Goal: Transaction & Acquisition: Purchase product/service

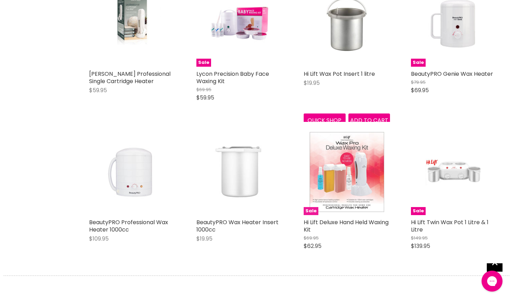
scroll to position [699, 0]
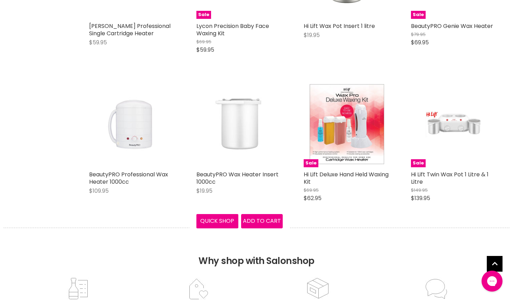
click at [245, 123] on img "Main content" at bounding box center [240, 124] width 58 height 86
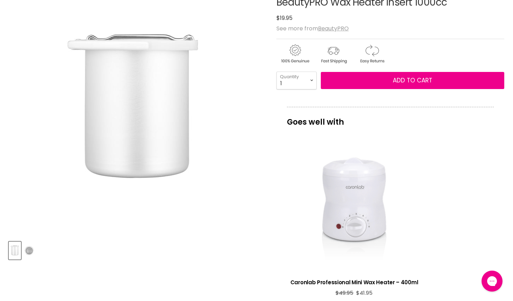
click at [313, 183] on div "View product:Caronlab Professional Mini Wax Heater – 400ml" at bounding box center [354, 210] width 128 height 128
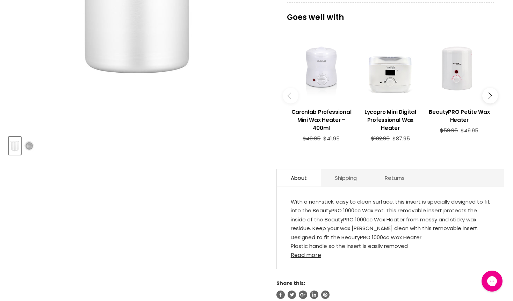
click at [310, 254] on link "Read more" at bounding box center [391, 253] width 200 height 10
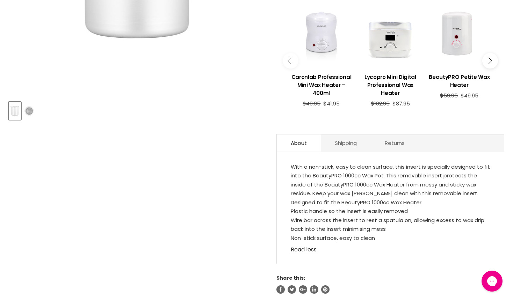
scroll to position [105, 0]
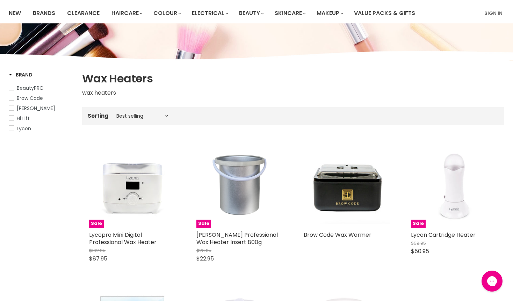
scroll to position [39, 0]
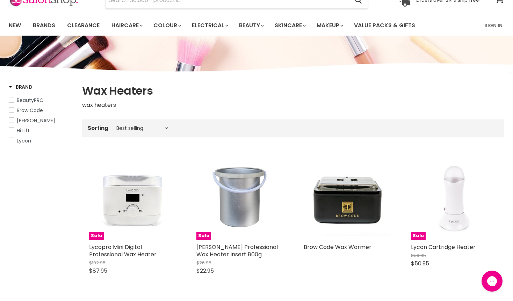
click at [161, 133] on div "Sorting Best selling Featured Price, low to high Price, high to low Alphabetica…" at bounding box center [293, 128] width 422 height 12
click at [165, 128] on select "Best selling Featured Price, low to high Price, high to low Alphabetically, A-Z…" at bounding box center [142, 128] width 59 height 6
select select "price-descending"
click at [113, 125] on select "Best selling Featured Price, low to high Price, high to low Alphabetically, A-Z…" at bounding box center [142, 128] width 59 height 6
select select "price-descending"
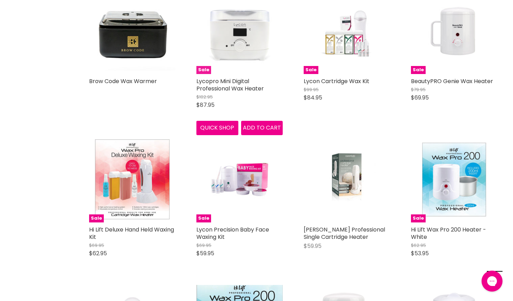
scroll to position [319, 0]
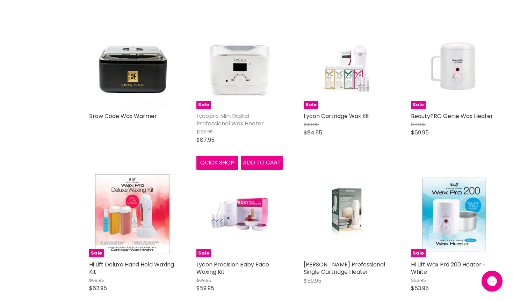
click at [237, 120] on link "Lycopro Mini Digital Professional Wax Heater" at bounding box center [229, 119] width 67 height 15
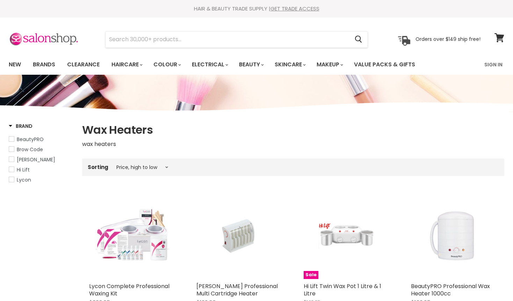
select select "price-descending"
